Goal: Navigation & Orientation: Find specific page/section

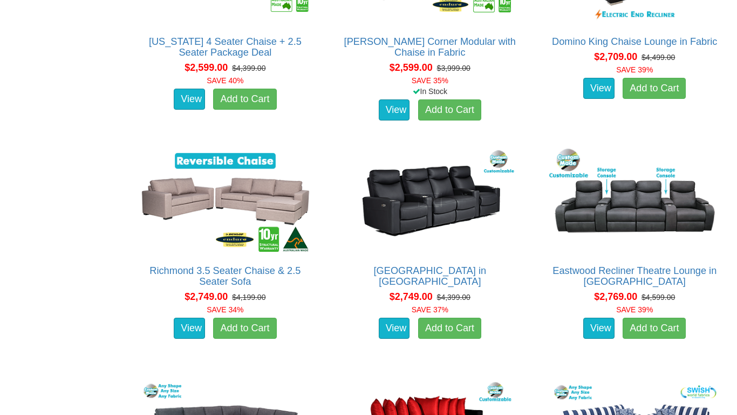
scroll to position [1706, 0]
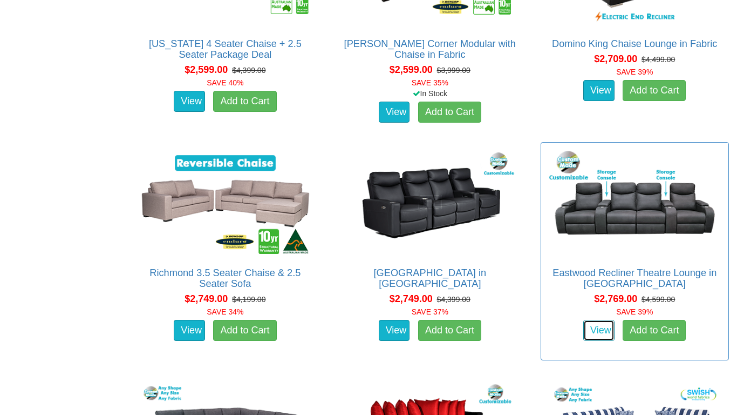
click at [599, 329] on link "View" at bounding box center [599, 331] width 31 height 22
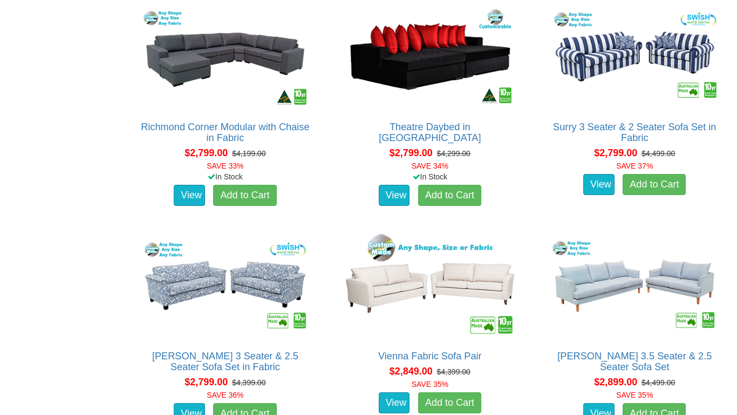
scroll to position [2051, 0]
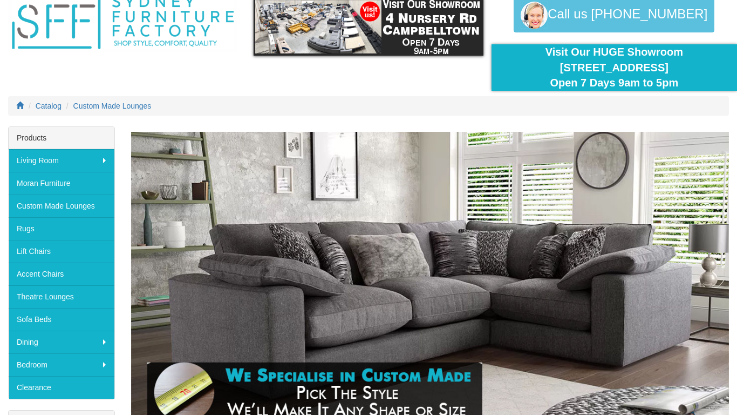
scroll to position [65, 0]
